Goal: Task Accomplishment & Management: Manage account settings

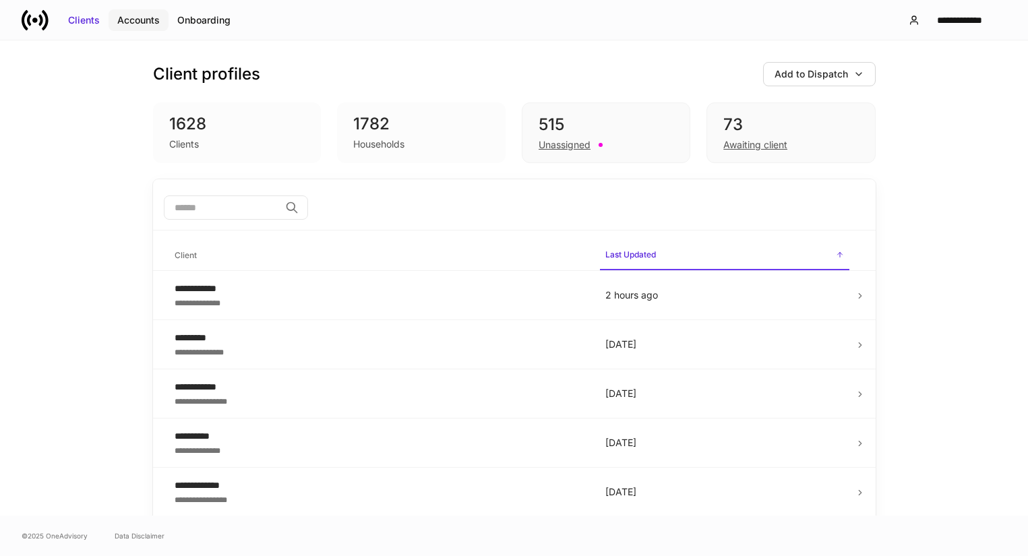
click at [142, 13] on div "Accounts" at bounding box center [138, 19] width 42 height 13
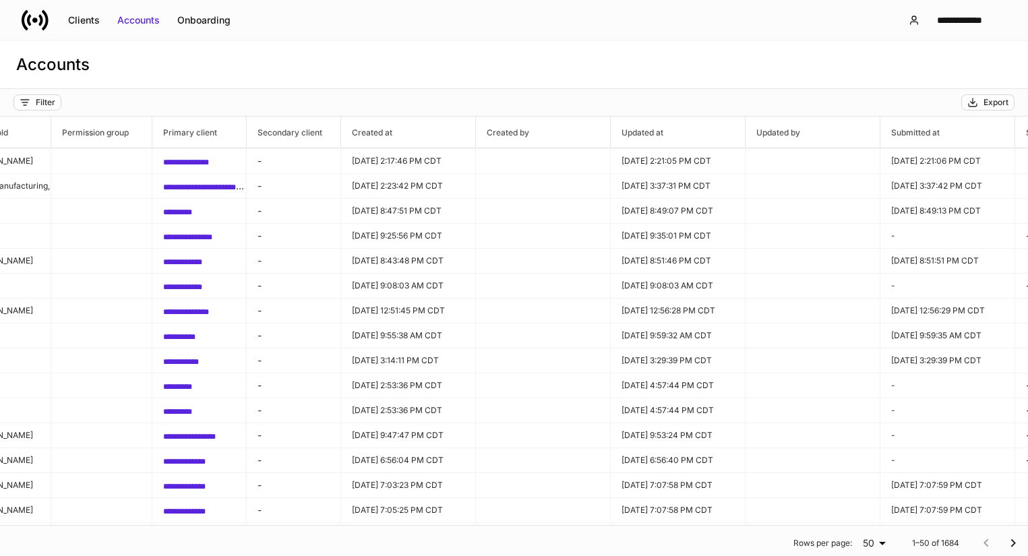
scroll to position [124, 794]
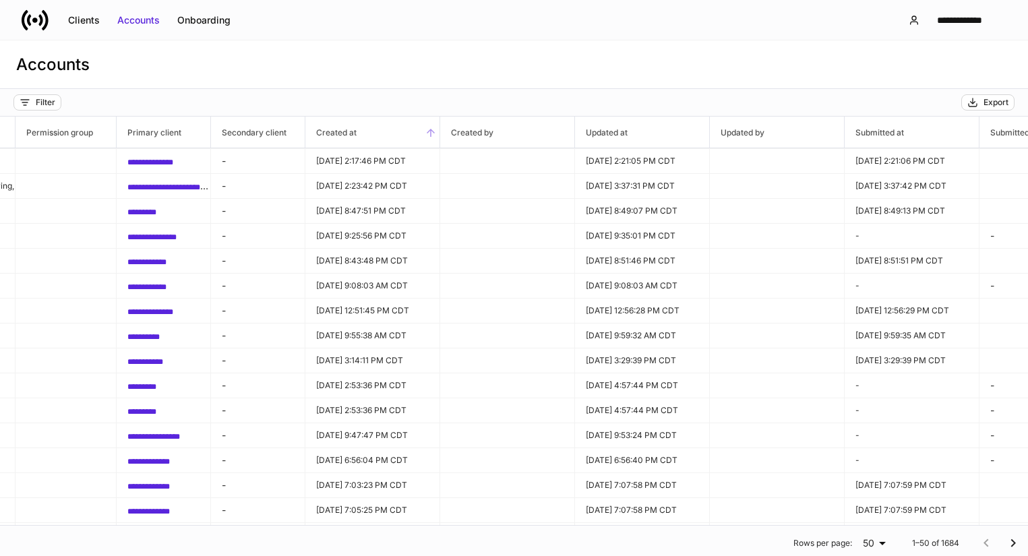
click at [431, 135] on icon at bounding box center [431, 133] width 8 height 8
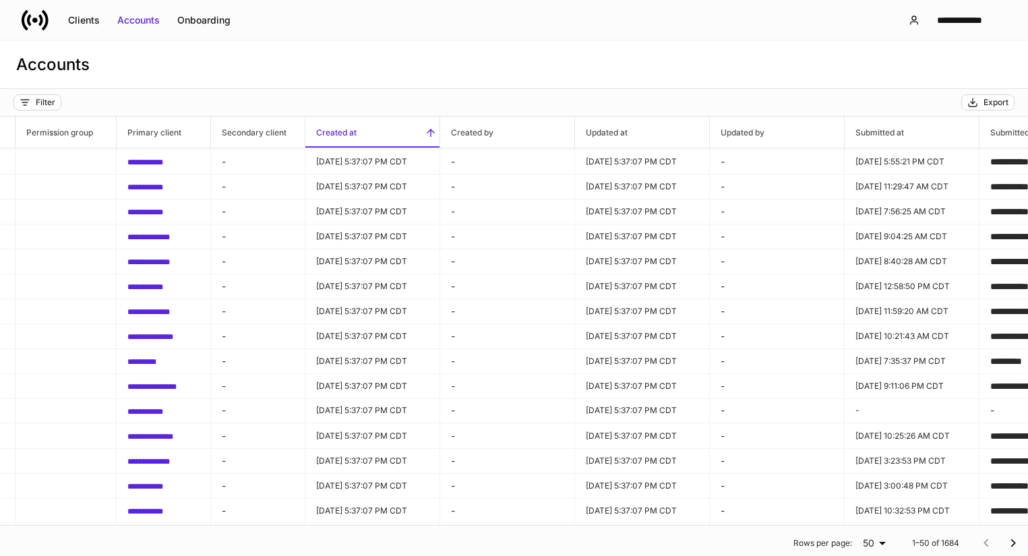
click at [431, 135] on icon at bounding box center [431, 133] width 8 height 8
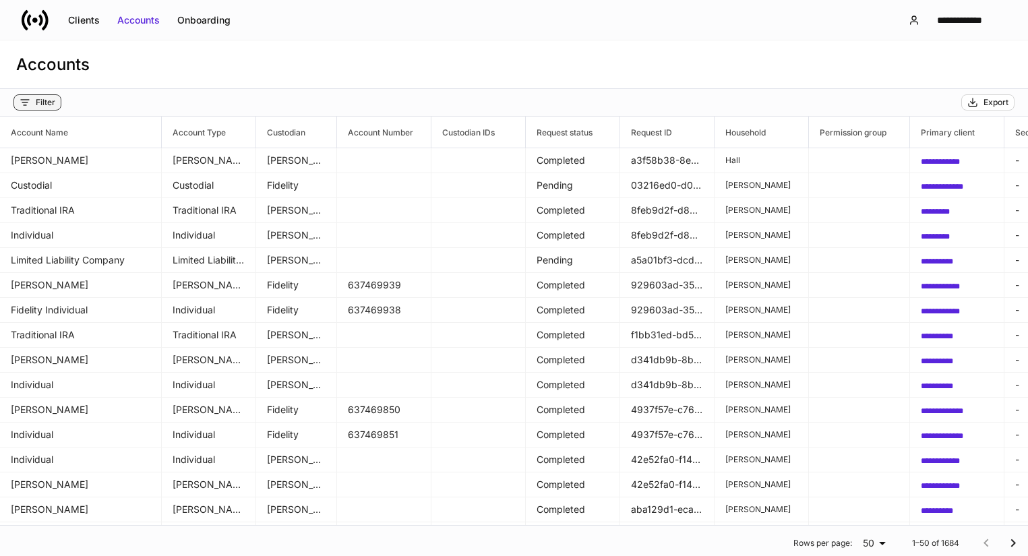
click at [36, 102] on div "Filter" at bounding box center [46, 102] width 20 height 11
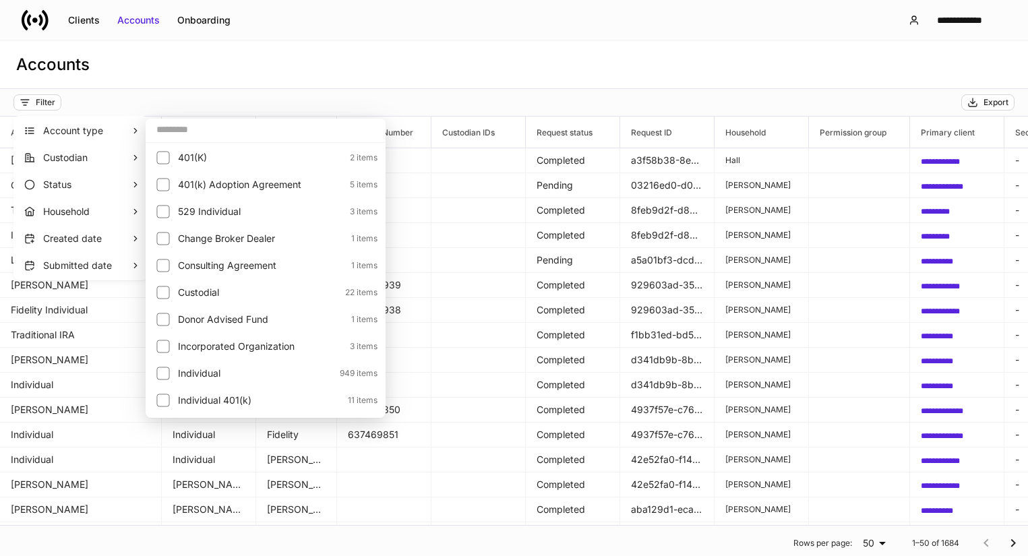
click at [131, 55] on div at bounding box center [514, 278] width 1028 height 556
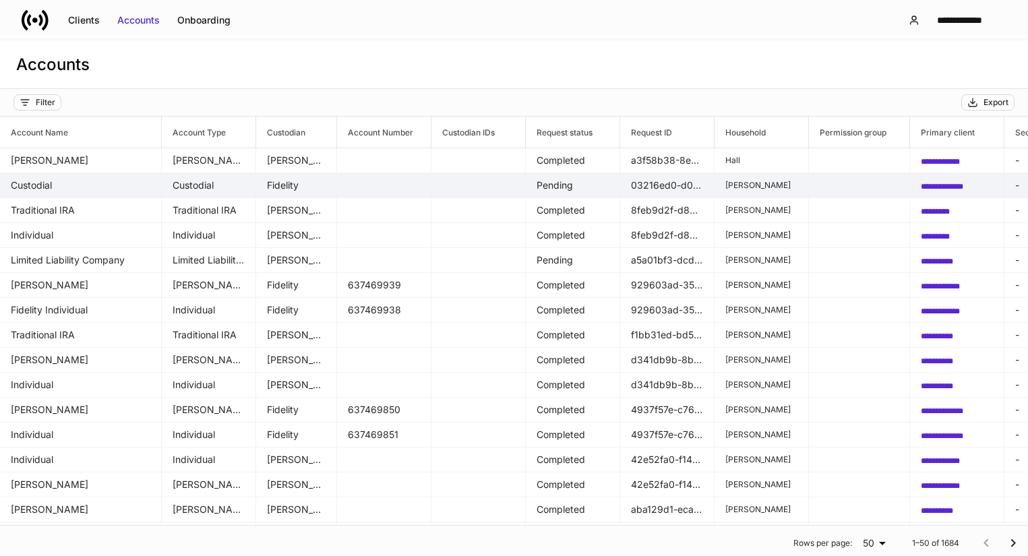
click at [71, 184] on td "Custodial" at bounding box center [81, 185] width 162 height 25
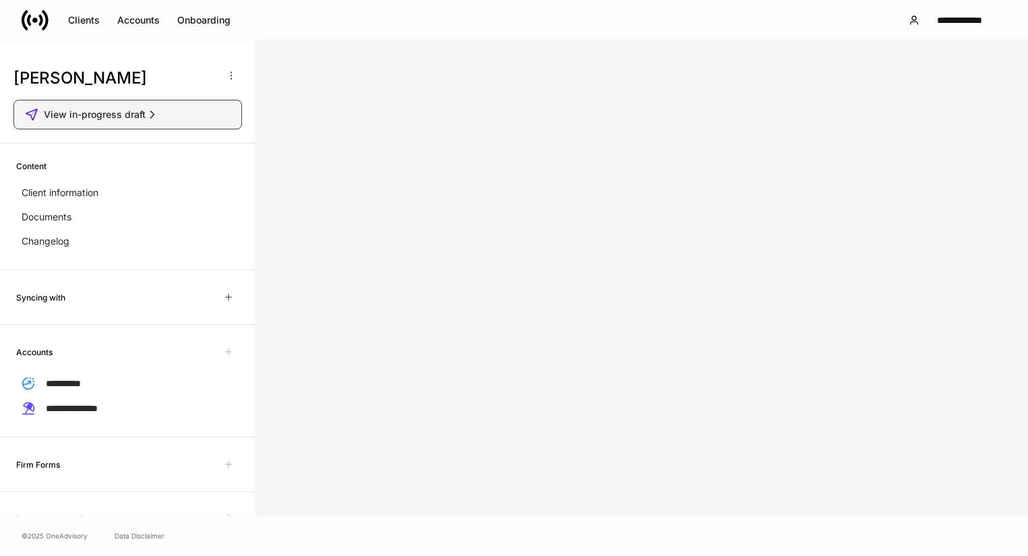
click at [189, 112] on div "View in-progress draft" at bounding box center [128, 114] width 206 height 13
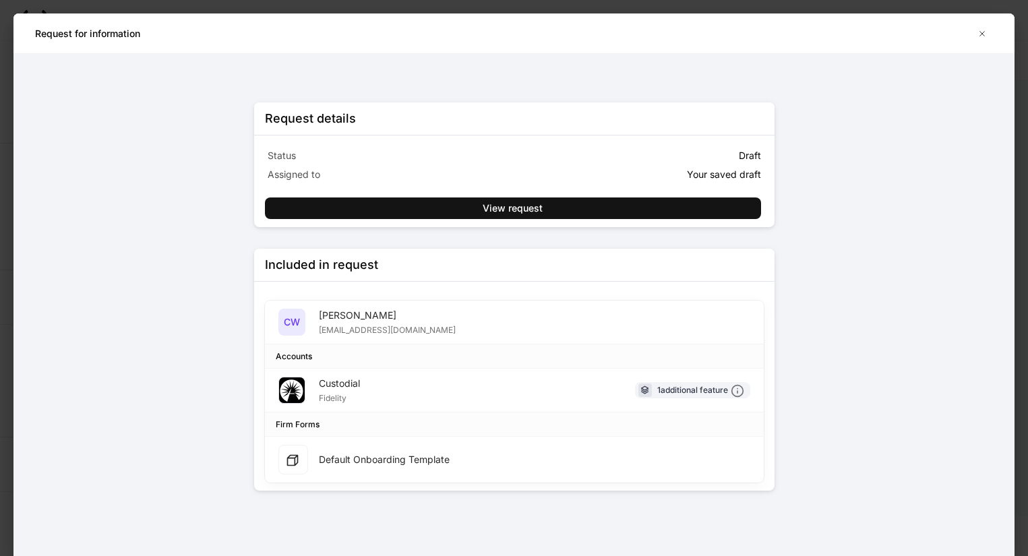
click at [685, 227] on div "Request details Status Draft Assigned to Your saved draft View request Included…" at bounding box center [514, 297] width 521 height 432
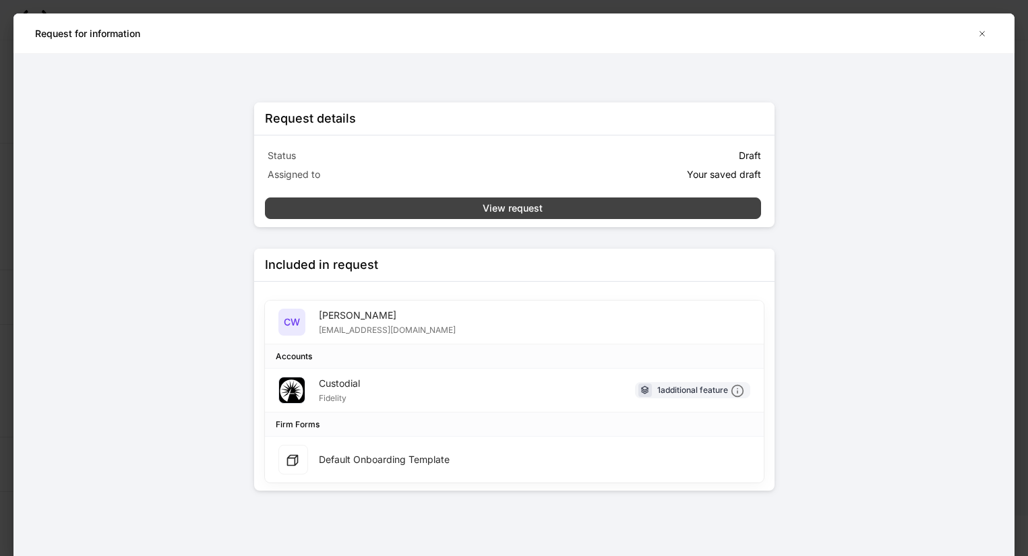
click at [683, 210] on button "View request" at bounding box center [513, 209] width 496 height 22
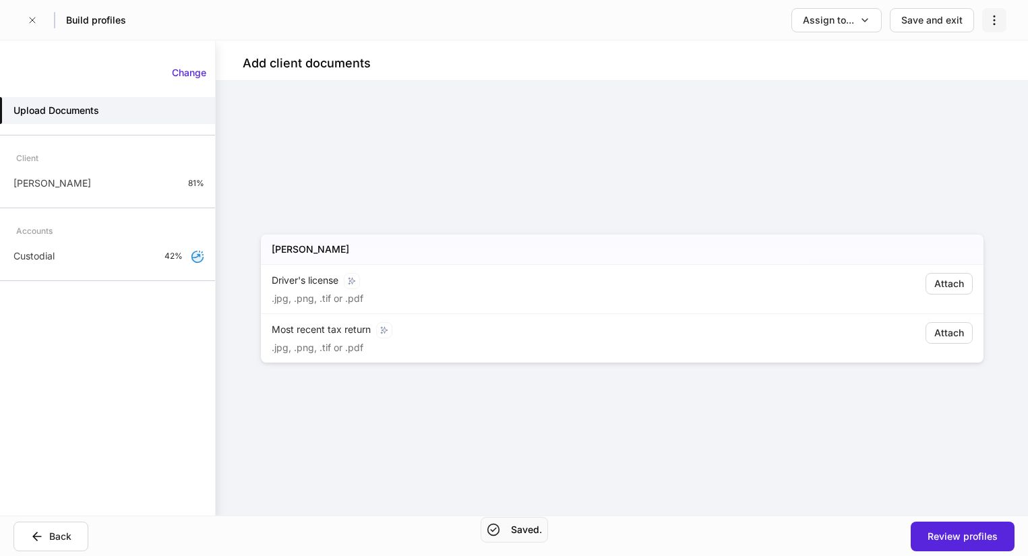
click at [999, 20] on icon "button" at bounding box center [994, 19] width 13 height 13
click at [984, 55] on p "Delete request" at bounding box center [962, 53] width 65 height 13
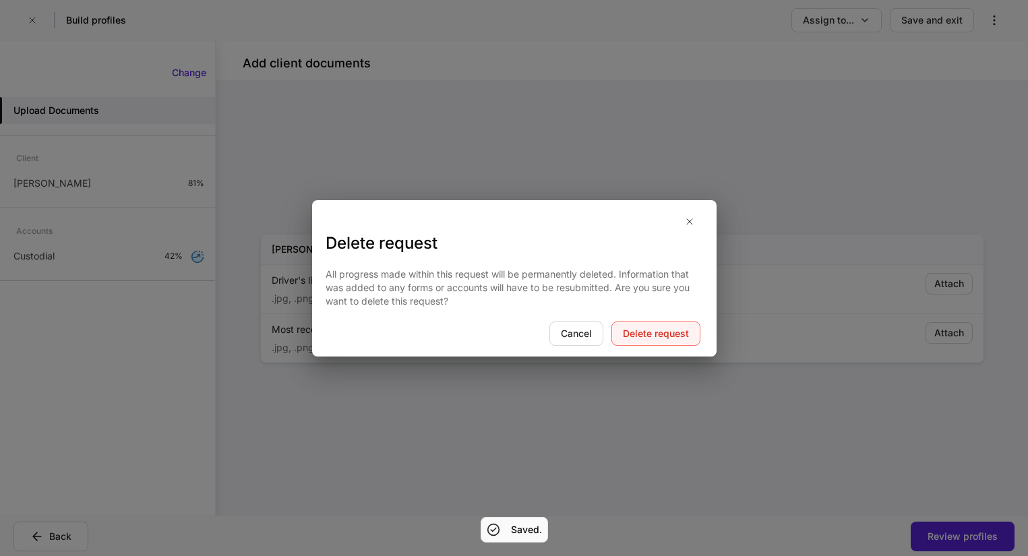
click at [684, 332] on div "Delete request" at bounding box center [656, 333] width 66 height 13
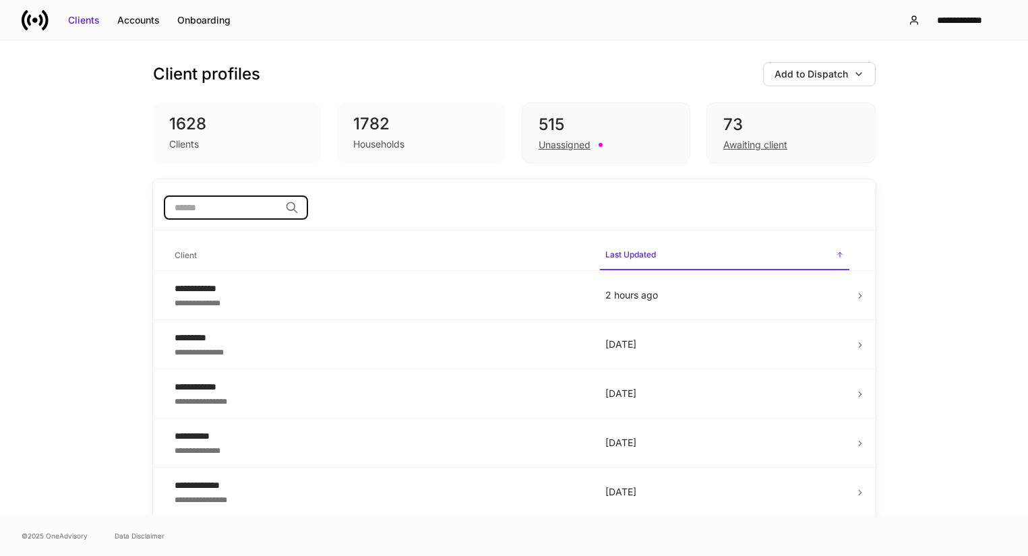
click at [257, 206] on input "search" at bounding box center [222, 208] width 116 height 24
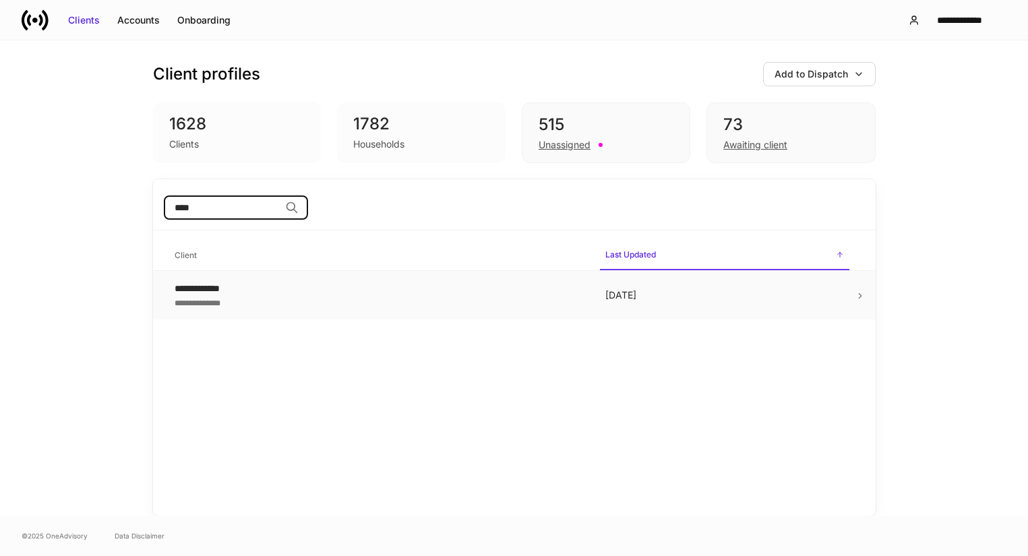
type input "****"
click at [241, 307] on div "**********" at bounding box center [379, 301] width 409 height 13
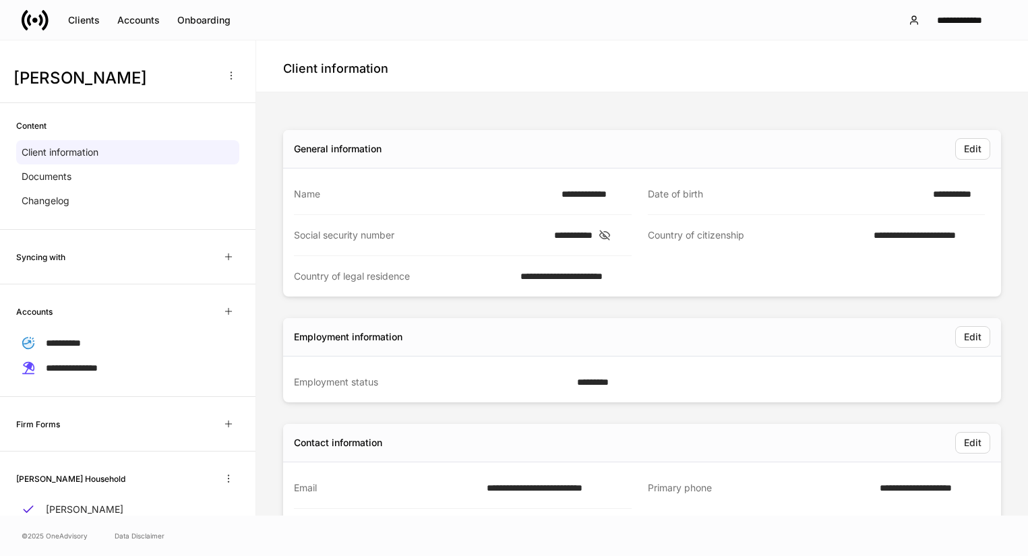
scroll to position [43, 0]
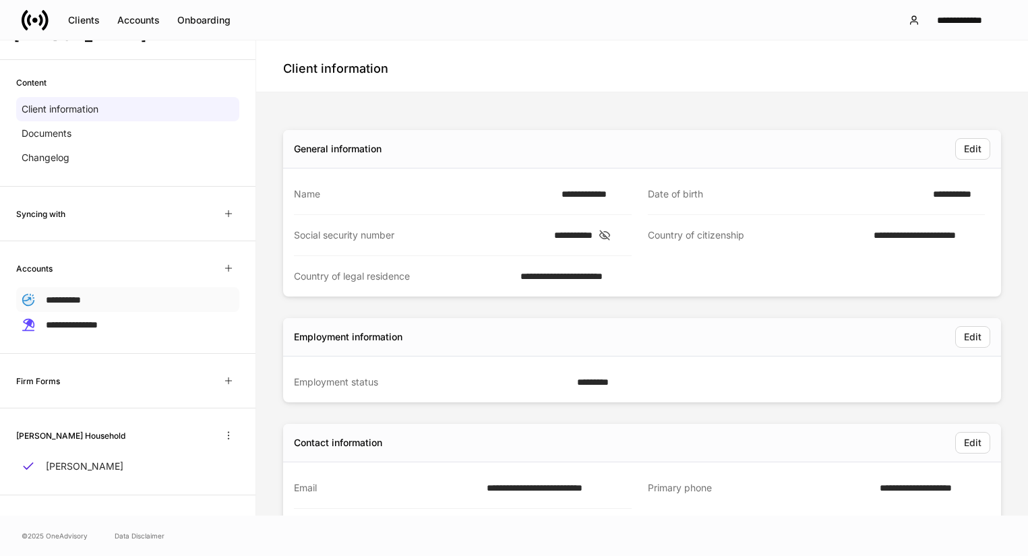
click at [225, 295] on div "**********" at bounding box center [127, 299] width 223 height 25
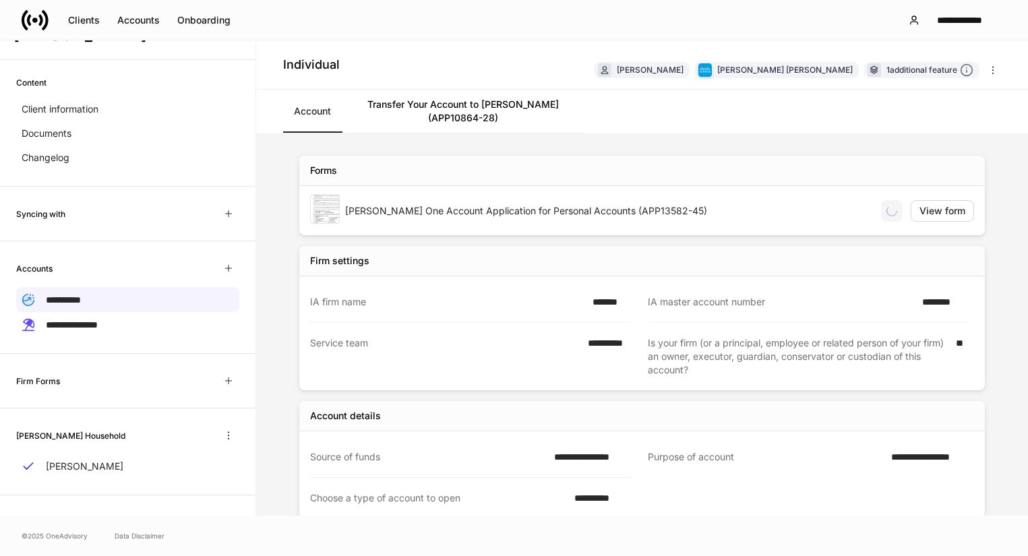
click at [1005, 71] on div "Individual [PERSON_NAME] [PERSON_NAME] [PERSON_NAME] 1 additional feature" at bounding box center [642, 64] width 772 height 49
click at [993, 71] on icon "button" at bounding box center [993, 70] width 11 height 11
click at [979, 97] on li "Delete account" at bounding box center [956, 100] width 88 height 22
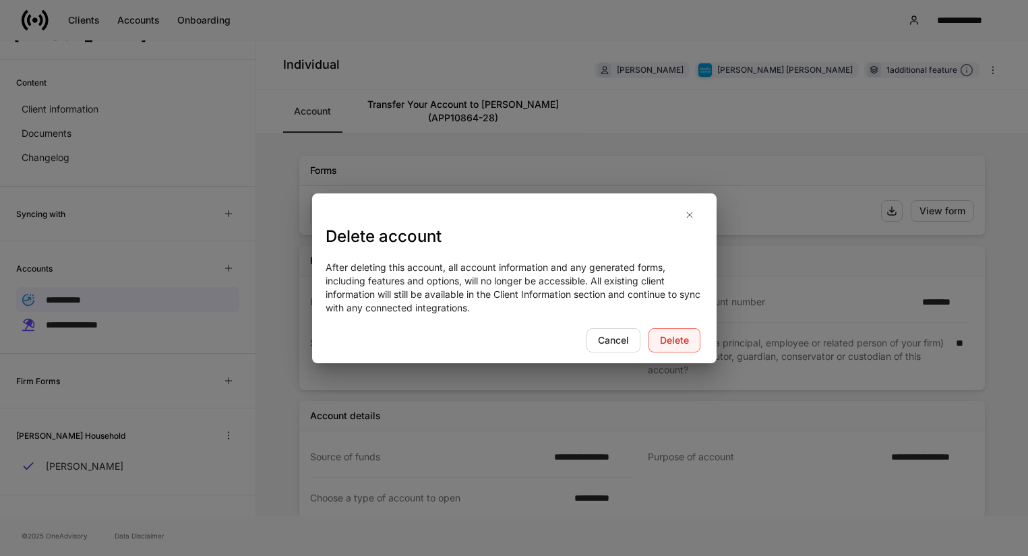
click at [687, 342] on div "Delete" at bounding box center [674, 340] width 29 height 13
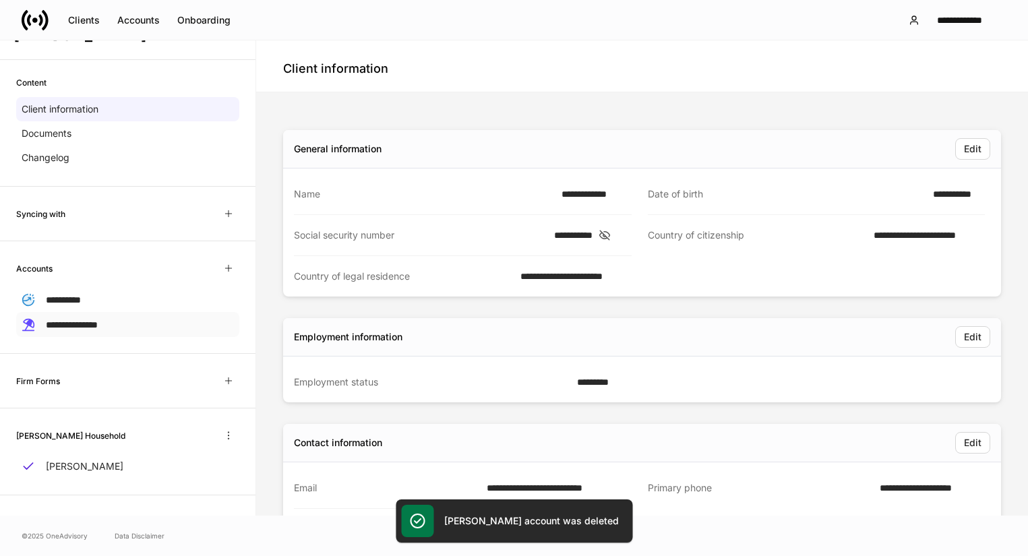
click at [233, 319] on div "**********" at bounding box center [127, 324] width 223 height 25
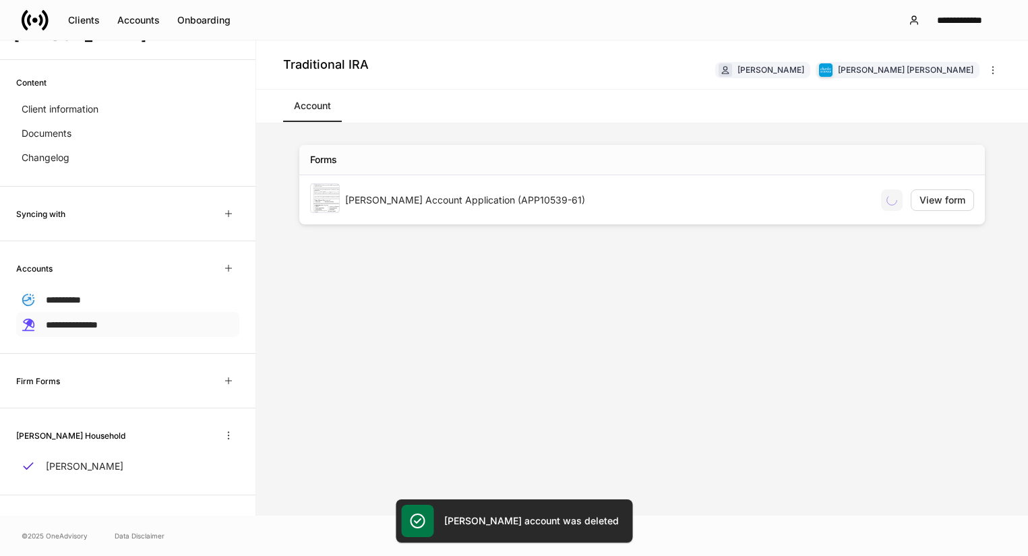
scroll to position [19, 0]
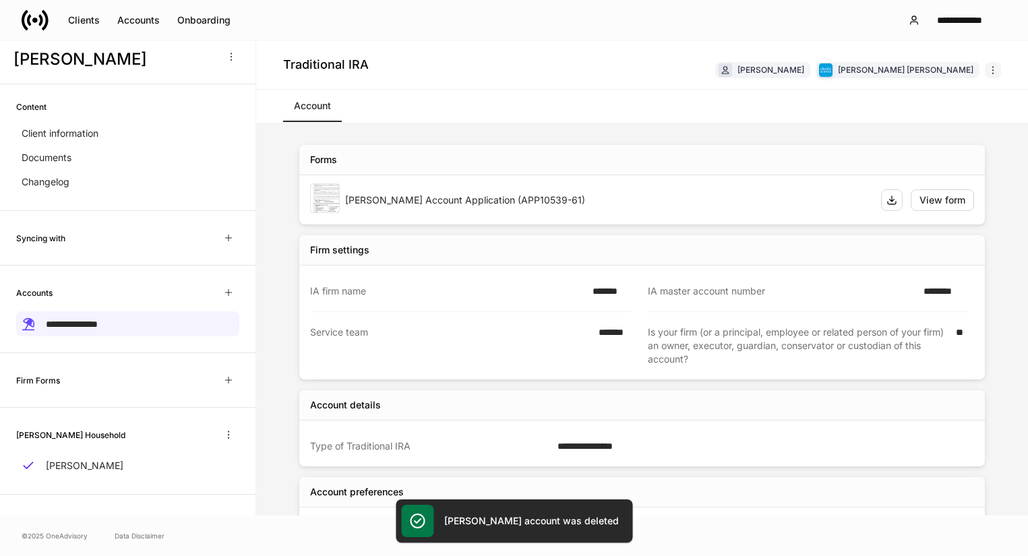
click at [997, 69] on icon "button" at bounding box center [993, 70] width 11 height 11
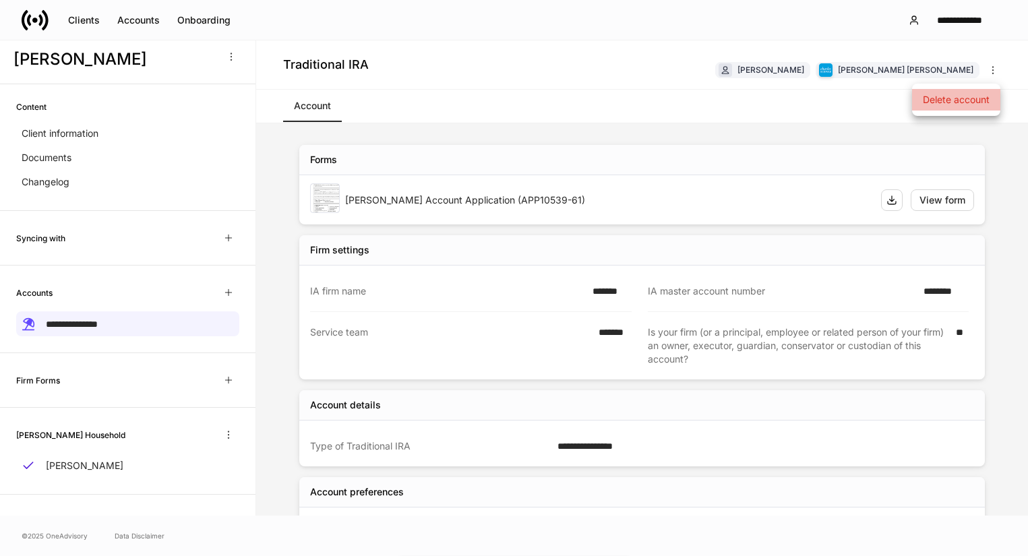
click at [946, 98] on li "Delete account" at bounding box center [956, 100] width 88 height 22
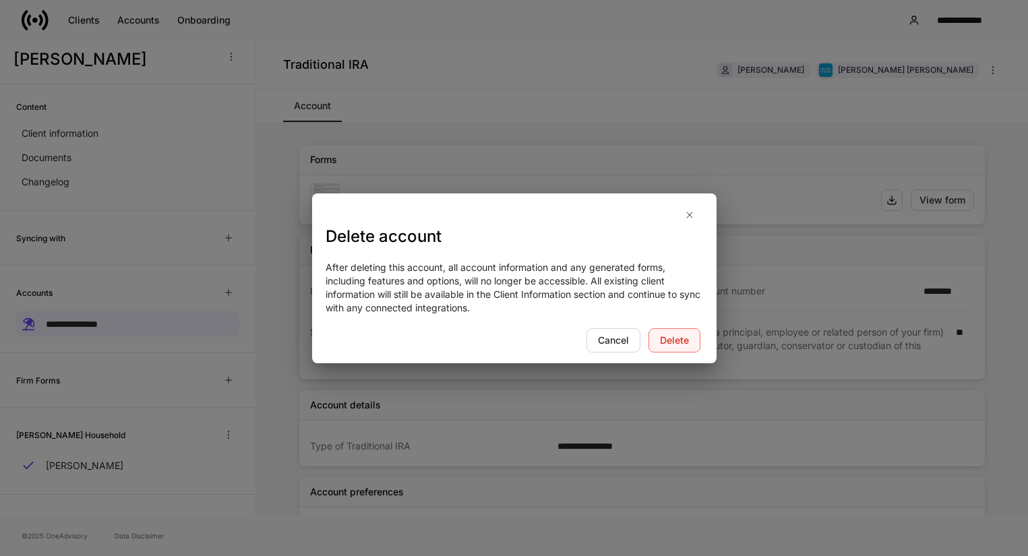
click at [684, 349] on button "Delete" at bounding box center [675, 340] width 52 height 24
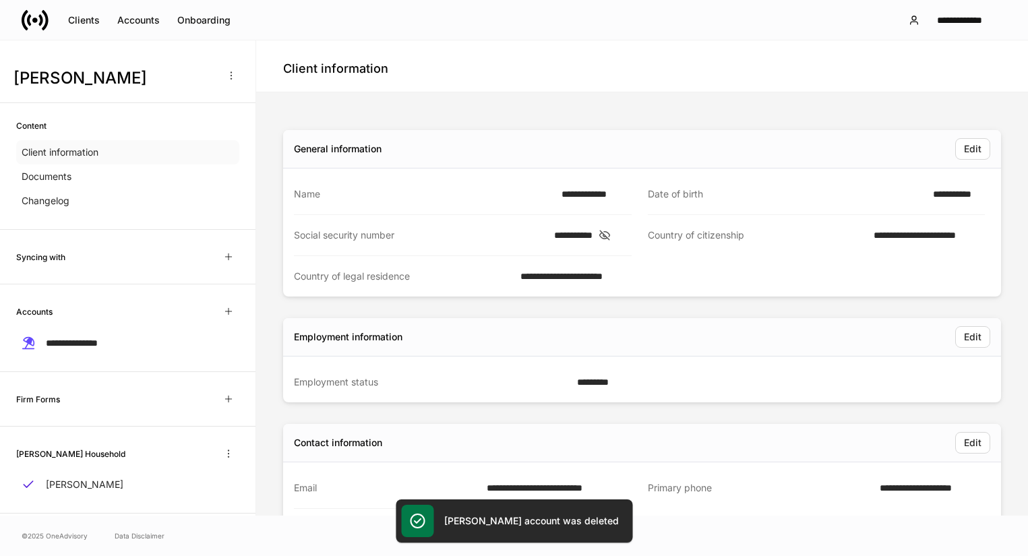
click at [112, 160] on div "Client information" at bounding box center [127, 152] width 223 height 24
click at [111, 152] on div "Client information" at bounding box center [127, 152] width 223 height 24
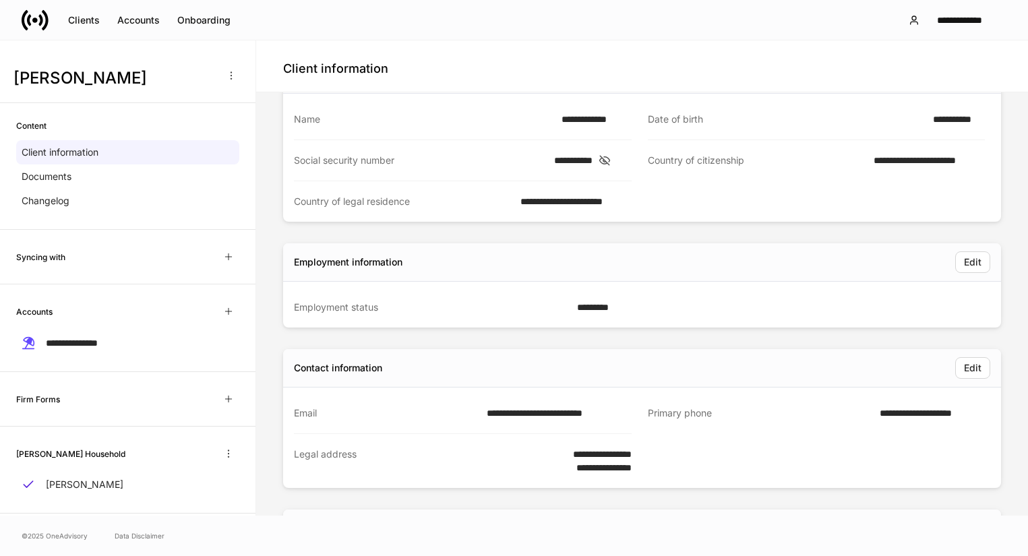
scroll to position [267, 0]
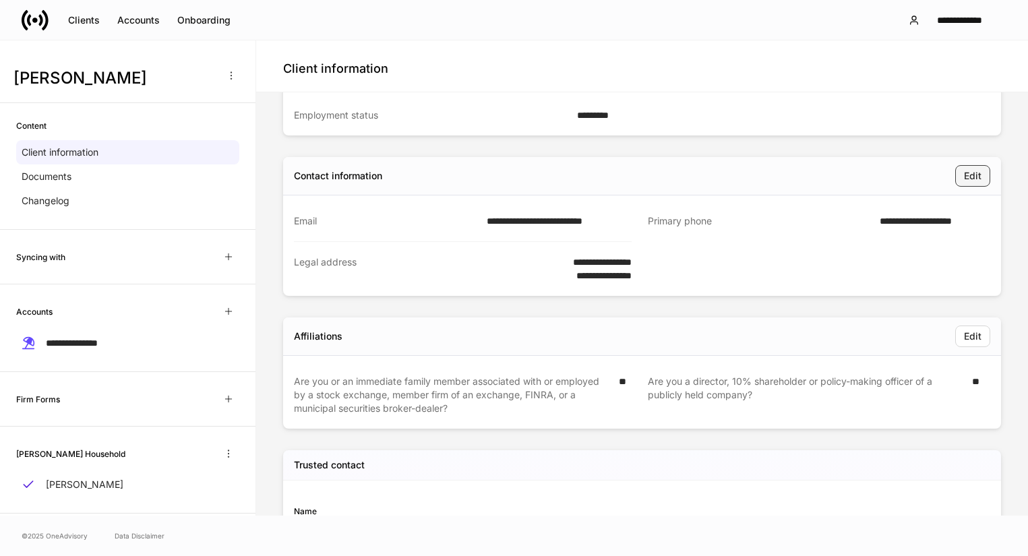
click at [964, 177] on button "Edit" at bounding box center [972, 176] width 35 height 22
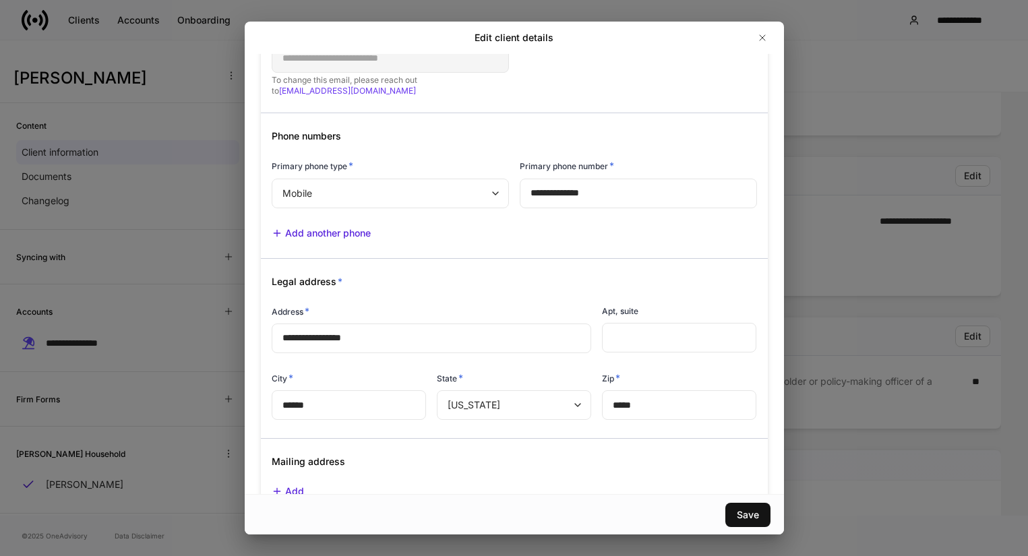
scroll to position [129, 0]
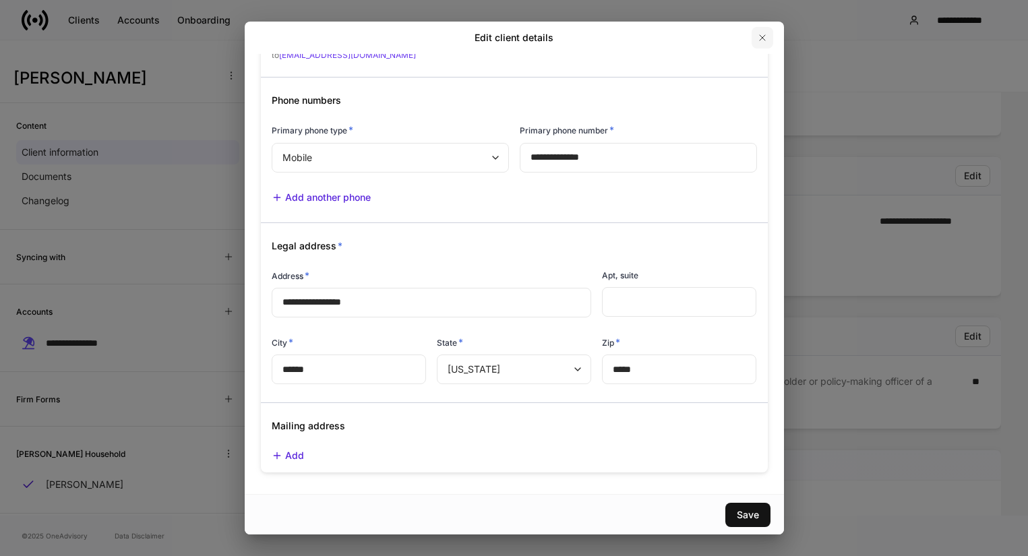
click at [765, 38] on icon "button" at bounding box center [762, 37] width 11 height 11
